Goal: Transaction & Acquisition: Subscribe to service/newsletter

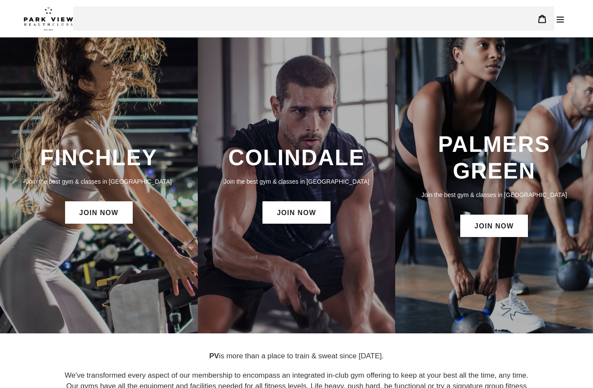
scroll to position [542, 0]
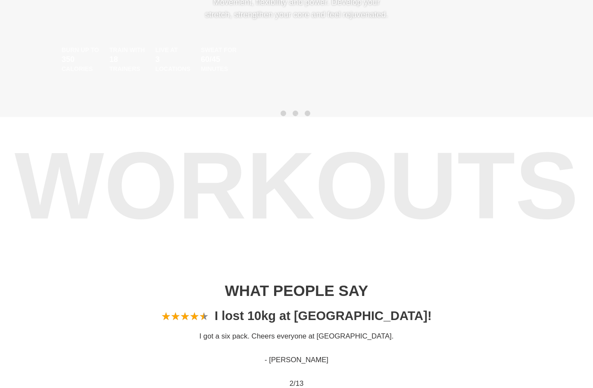
click at [570, 311] on div "WHAT PEOPLE SAY Previous ★ ★ ★ ★ ★ ★ ★ ★ ★ ★ I did blackout 🤣🤣 I did BLAC OUT a…" at bounding box center [296, 340] width 593 height 194
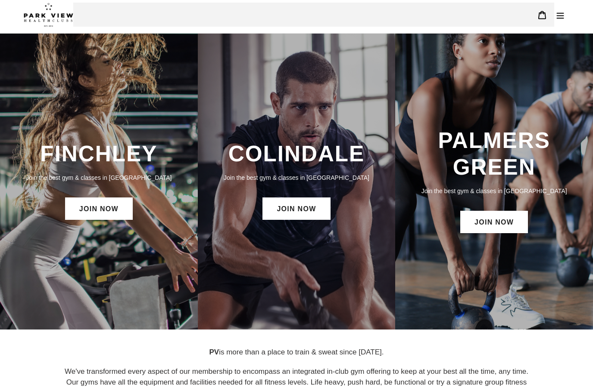
scroll to position [0, 0]
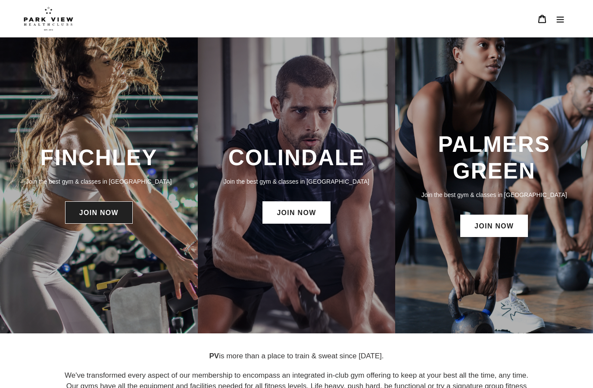
click at [112, 224] on link "JOIN NOW" at bounding box center [99, 213] width 68 height 22
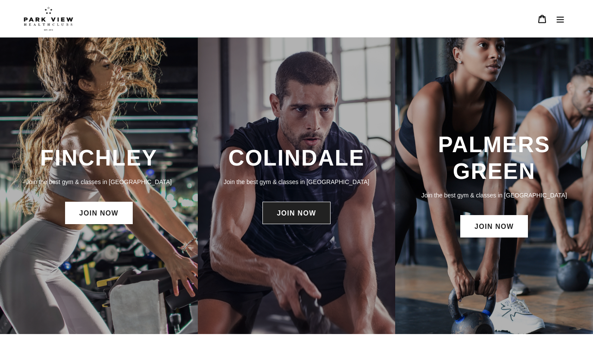
click at [298, 214] on link "JOIN NOW" at bounding box center [296, 213] width 68 height 22
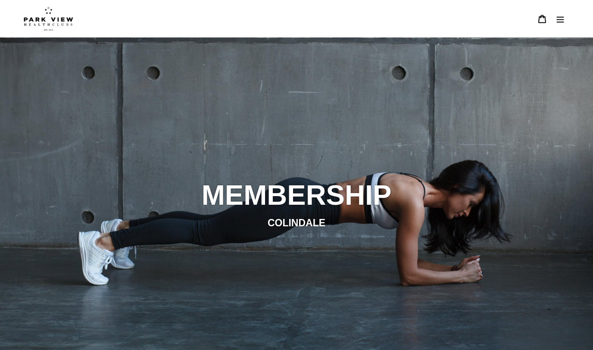
click at [560, 19] on icon "Menu" at bounding box center [560, 19] width 9 height 9
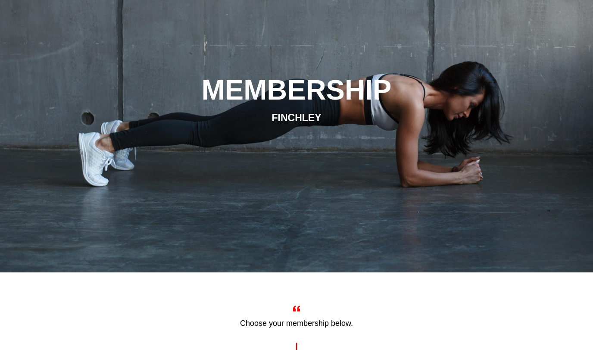
scroll to position [98, 0]
